Goal: Task Accomplishment & Management: Manage account settings

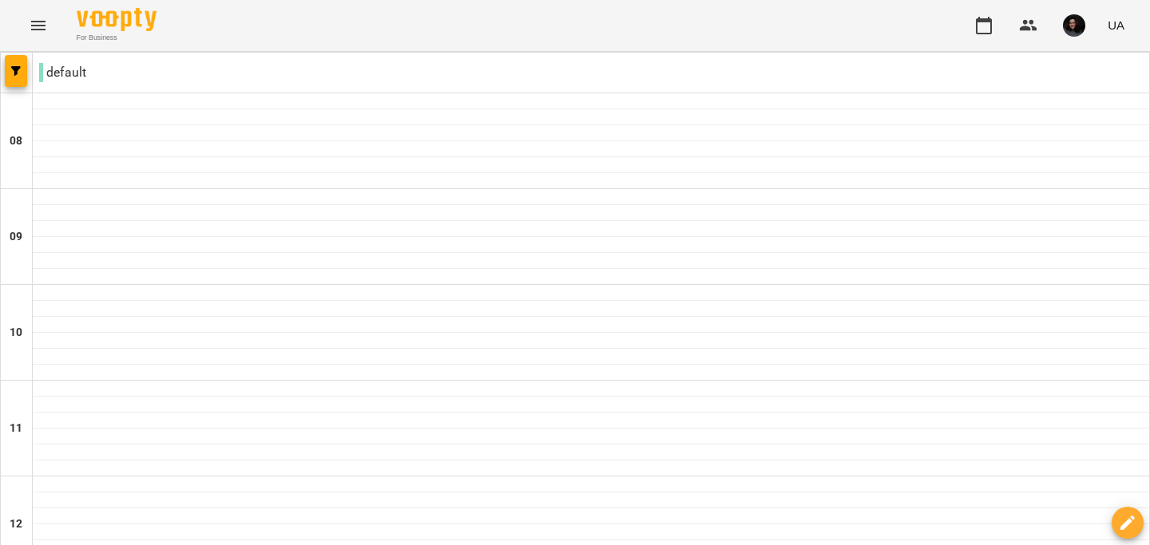
scroll to position [470, 0]
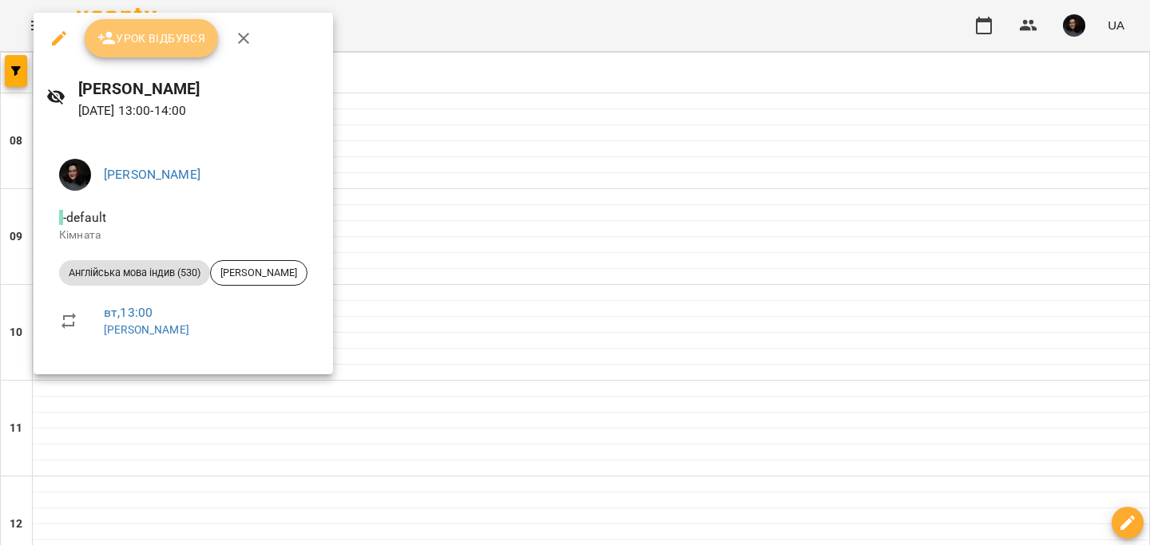
click at [165, 46] on span "Урок відбувся" at bounding box center [151, 38] width 109 height 19
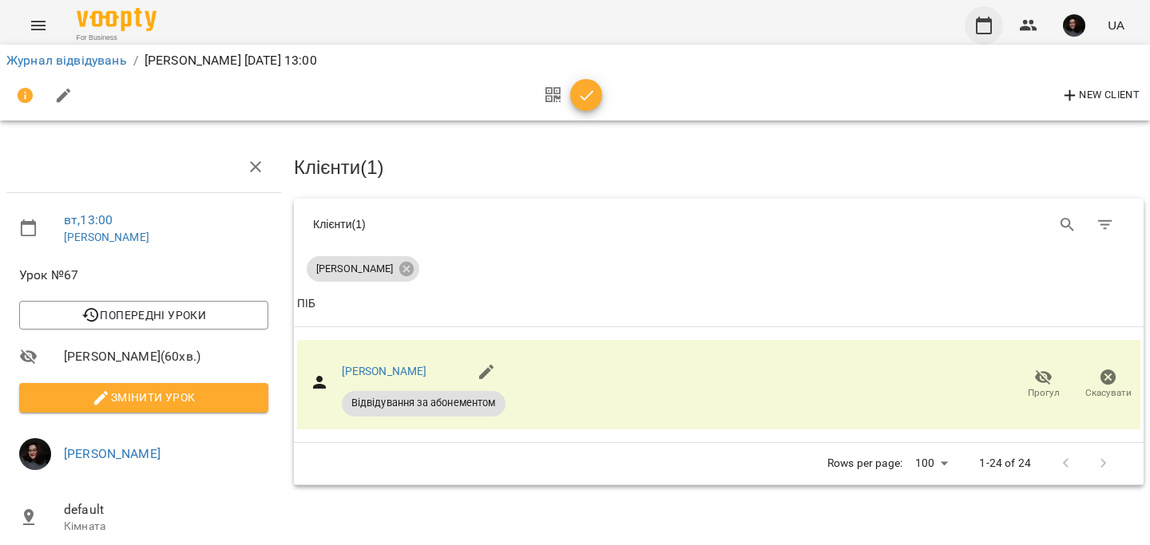
click at [992, 33] on icon "button" at bounding box center [984, 26] width 16 height 18
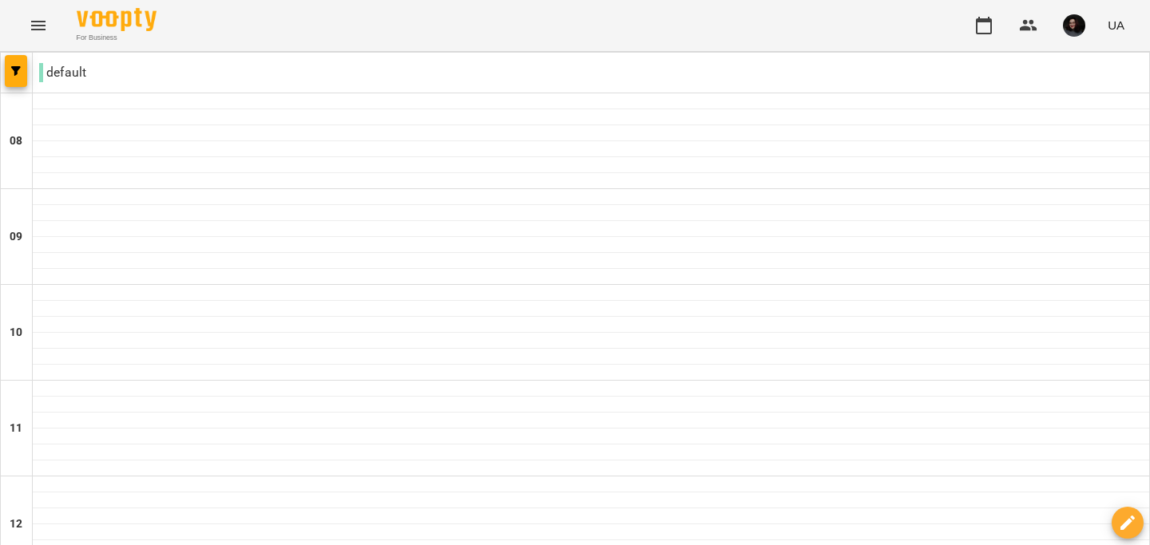
scroll to position [387, 0]
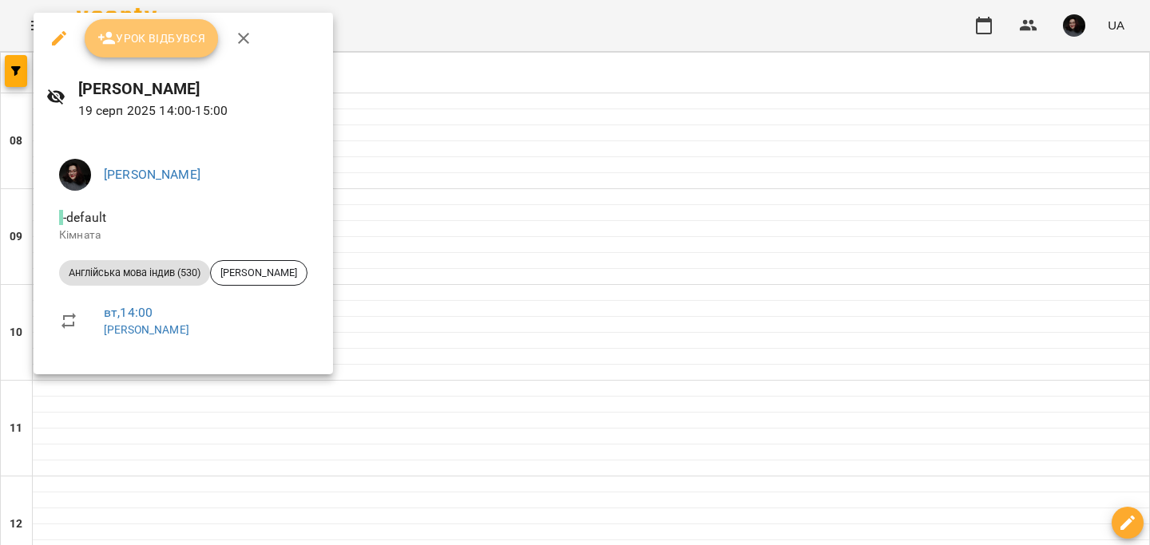
click at [129, 42] on span "Урок відбувся" at bounding box center [151, 38] width 109 height 19
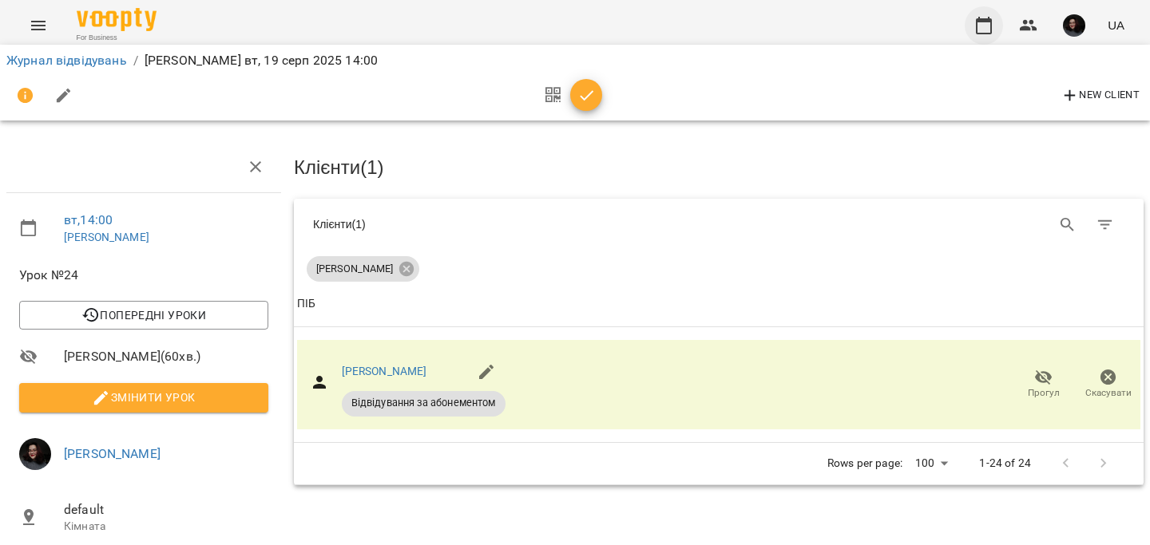
click at [976, 26] on icon "button" at bounding box center [983, 25] width 19 height 19
